Goal: Task Accomplishment & Management: Use online tool/utility

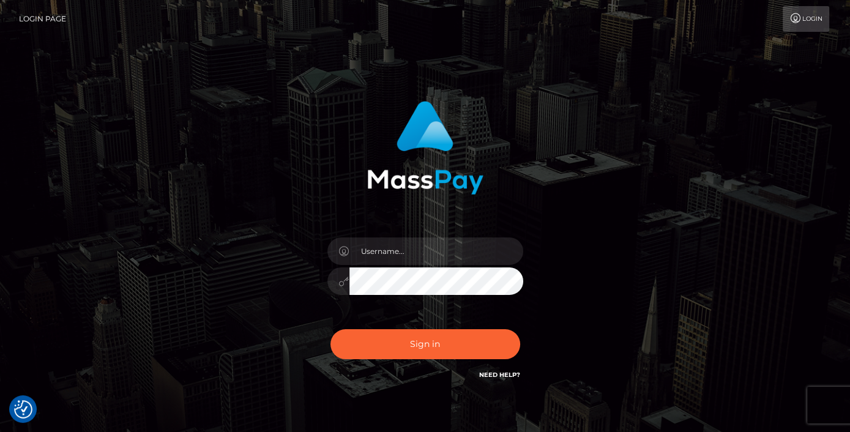
click at [433, 256] on input "text" at bounding box center [436, 251] width 174 height 28
type input "Edward"
click at [462, 336] on button "Sign in" at bounding box center [425, 344] width 190 height 30
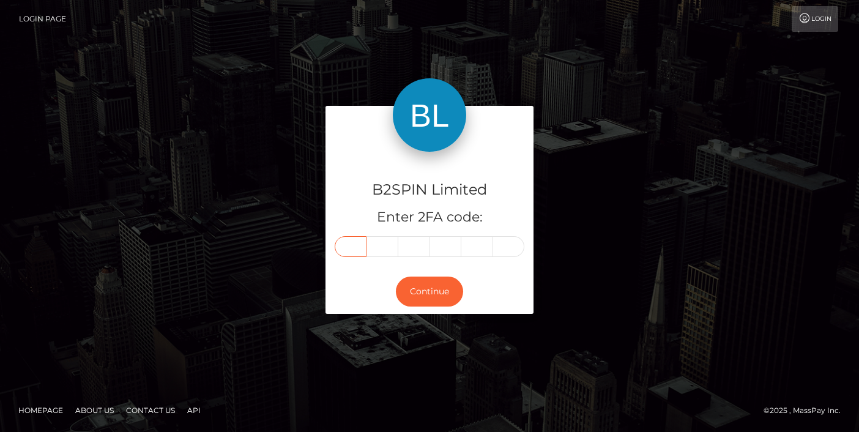
click at [353, 245] on input "text" at bounding box center [351, 246] width 32 height 21
paste input "7"
type input "7"
type input "0"
type input "5"
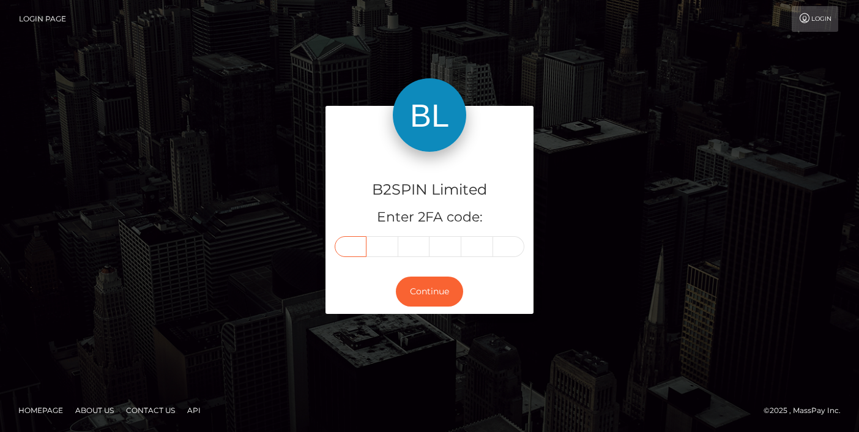
type input "9"
type input "8"
type input "0"
click at [440, 299] on button "Continue" at bounding box center [429, 292] width 67 height 30
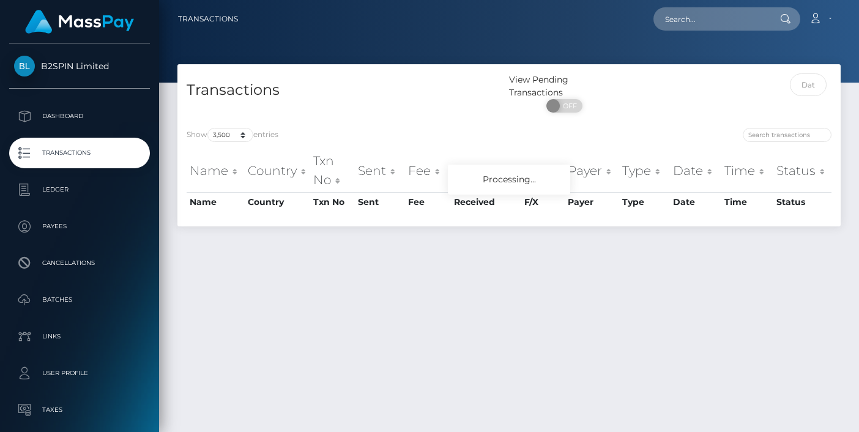
select select "3500"
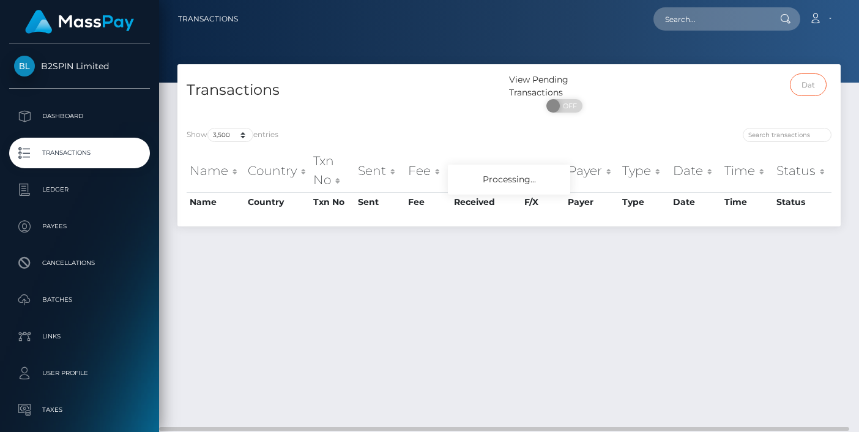
click at [796, 81] on input "text" at bounding box center [808, 84] width 37 height 23
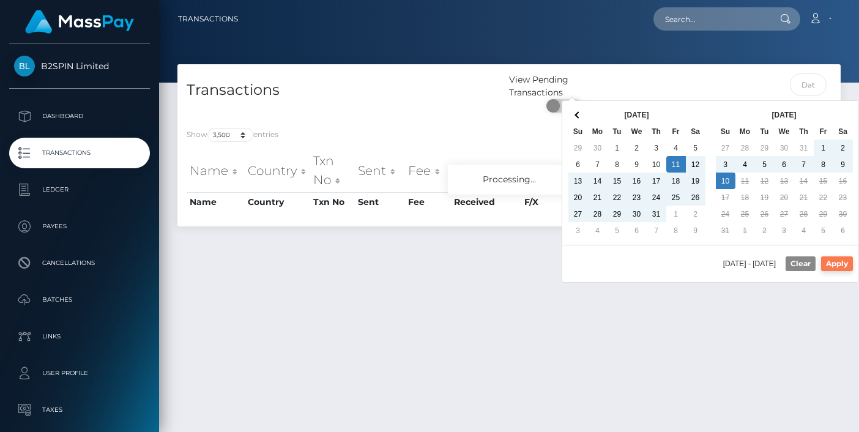
click at [832, 266] on button "Apply" at bounding box center [837, 263] width 32 height 15
type input "[DATE] - [DATE]"
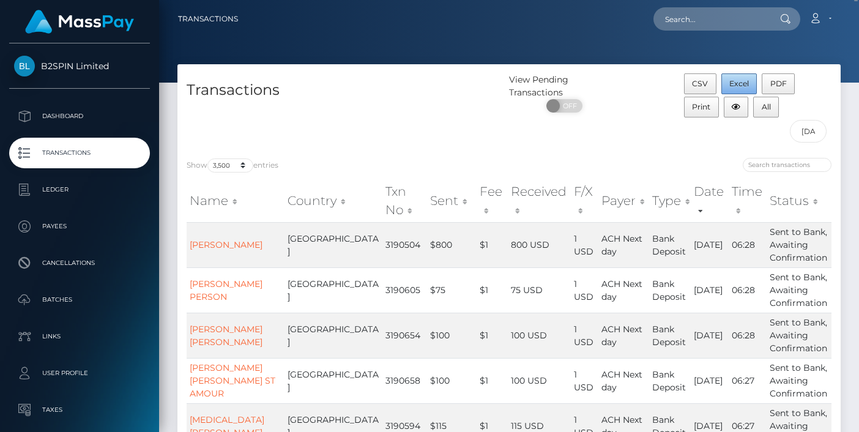
click at [737, 86] on span "Excel" at bounding box center [739, 83] width 20 height 9
